Goal: Transaction & Acquisition: Purchase product/service

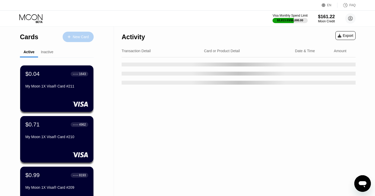
click at [88, 37] on div "New Card" at bounding box center [81, 37] width 16 height 4
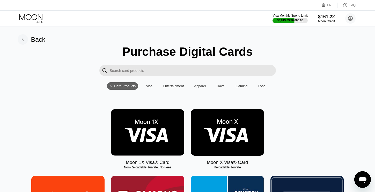
click at [127, 134] on img at bounding box center [147, 132] width 73 height 46
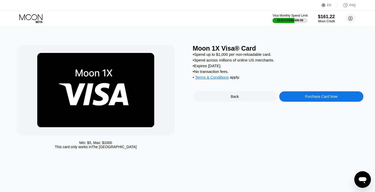
click at [306, 97] on div "Purchase Card Now" at bounding box center [321, 96] width 32 height 4
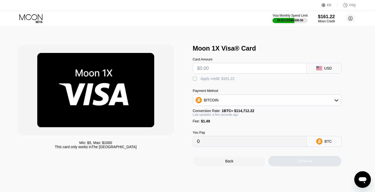
click at [230, 68] on input "text" at bounding box center [249, 68] width 105 height 10
type input "$2"
type input "0.00003043"
type input "$21"
type input "0.00019606"
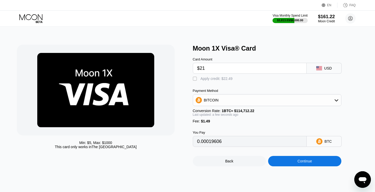
type input "$211"
type input "0.00185238"
type input "$211"
click at [333, 101] on div "BITCOIN" at bounding box center [267, 100] width 148 height 10
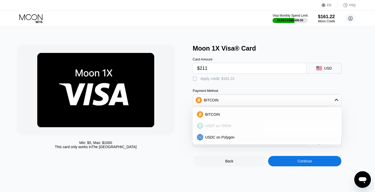
click at [321, 121] on div "USDT on TRON" at bounding box center [267, 125] width 146 height 10
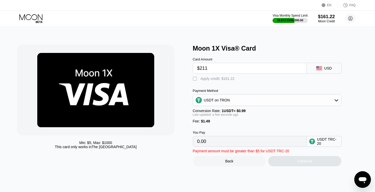
type input "214.64"
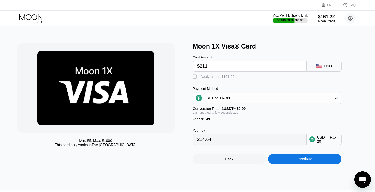
scroll to position [8, 0]
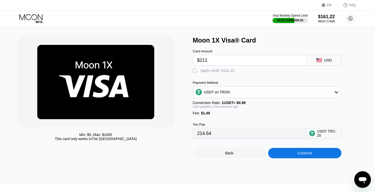
click at [298, 155] on div "Continue" at bounding box center [305, 153] width 15 height 4
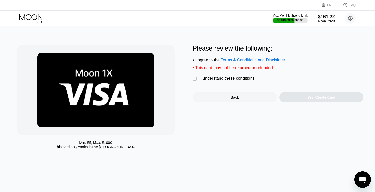
click at [194, 78] on div "" at bounding box center [195, 78] width 5 height 5
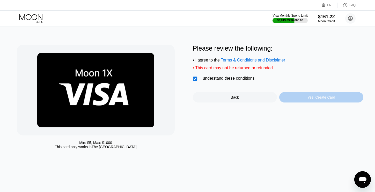
click at [305, 97] on div "Yes, Create Card" at bounding box center [321, 97] width 84 height 10
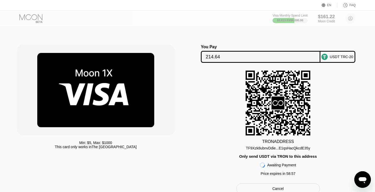
click at [310, 147] on div "TF9Xzk8ubnvDdie...E1qsHacQkcdE35y" at bounding box center [278, 148] width 64 height 4
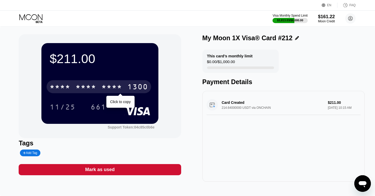
click at [121, 89] on div "* * * *" at bounding box center [112, 87] width 21 height 8
click at [189, 120] on div "$211.00 4513 6500 2526 1300 Click to copy 11/25 661 Support Token: 04c85c0b6e T…" at bounding box center [188, 107] width 338 height 147
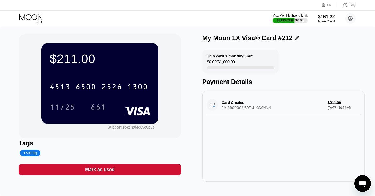
click at [24, 20] on icon at bounding box center [31, 18] width 24 height 9
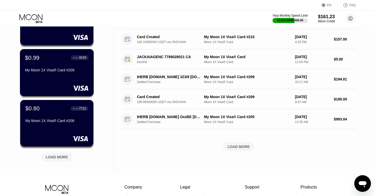
scroll to position [213, 0]
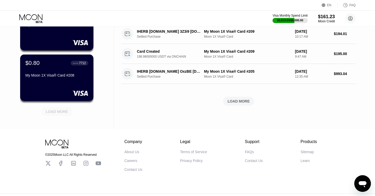
click at [66, 114] on div "LOAD MORE" at bounding box center [56, 111] width 31 height 9
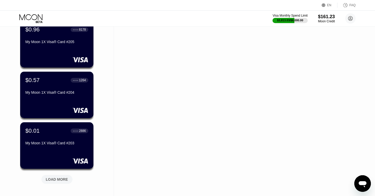
scroll to position [444, 0]
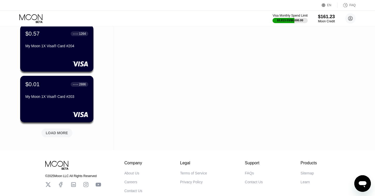
click at [67, 133] on div "LOAD MORE" at bounding box center [57, 132] width 22 height 5
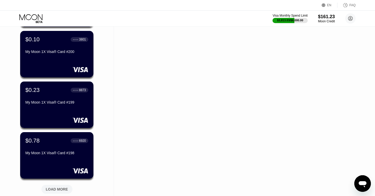
scroll to position [683, 0]
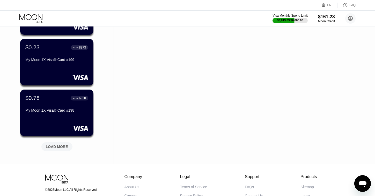
click at [66, 146] on div "LOAD MORE" at bounding box center [57, 146] width 22 height 5
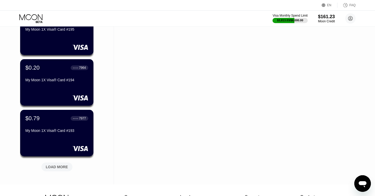
scroll to position [926, 0]
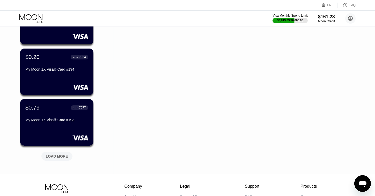
click at [62, 154] on div "LOAD MORE" at bounding box center [57, 156] width 22 height 5
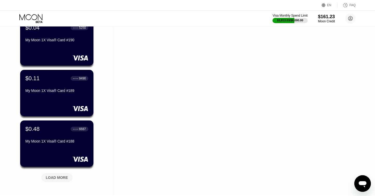
scroll to position [1199, 0]
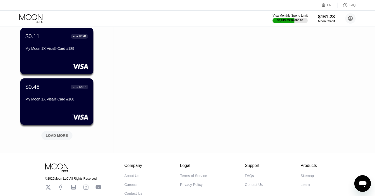
click at [63, 135] on div "LOAD MORE" at bounding box center [57, 135] width 22 height 5
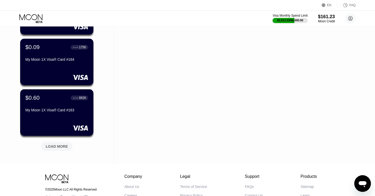
scroll to position [1451, 0]
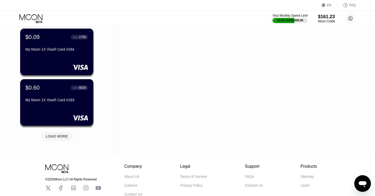
click at [63, 138] on div "LOAD MORE" at bounding box center [57, 136] width 22 height 5
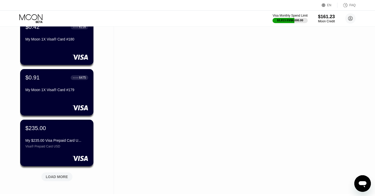
scroll to position [1664, 0]
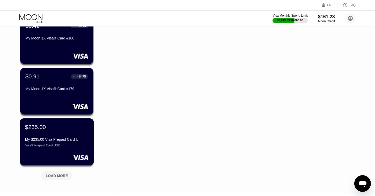
click at [62, 140] on div "My $235.00 Visa Prepaid Card U..." at bounding box center [56, 139] width 63 height 4
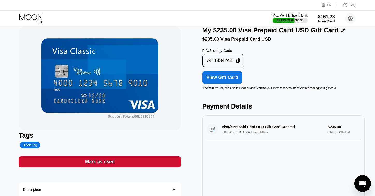
scroll to position [7, 0]
